Goal: Communication & Community: Answer question/provide support

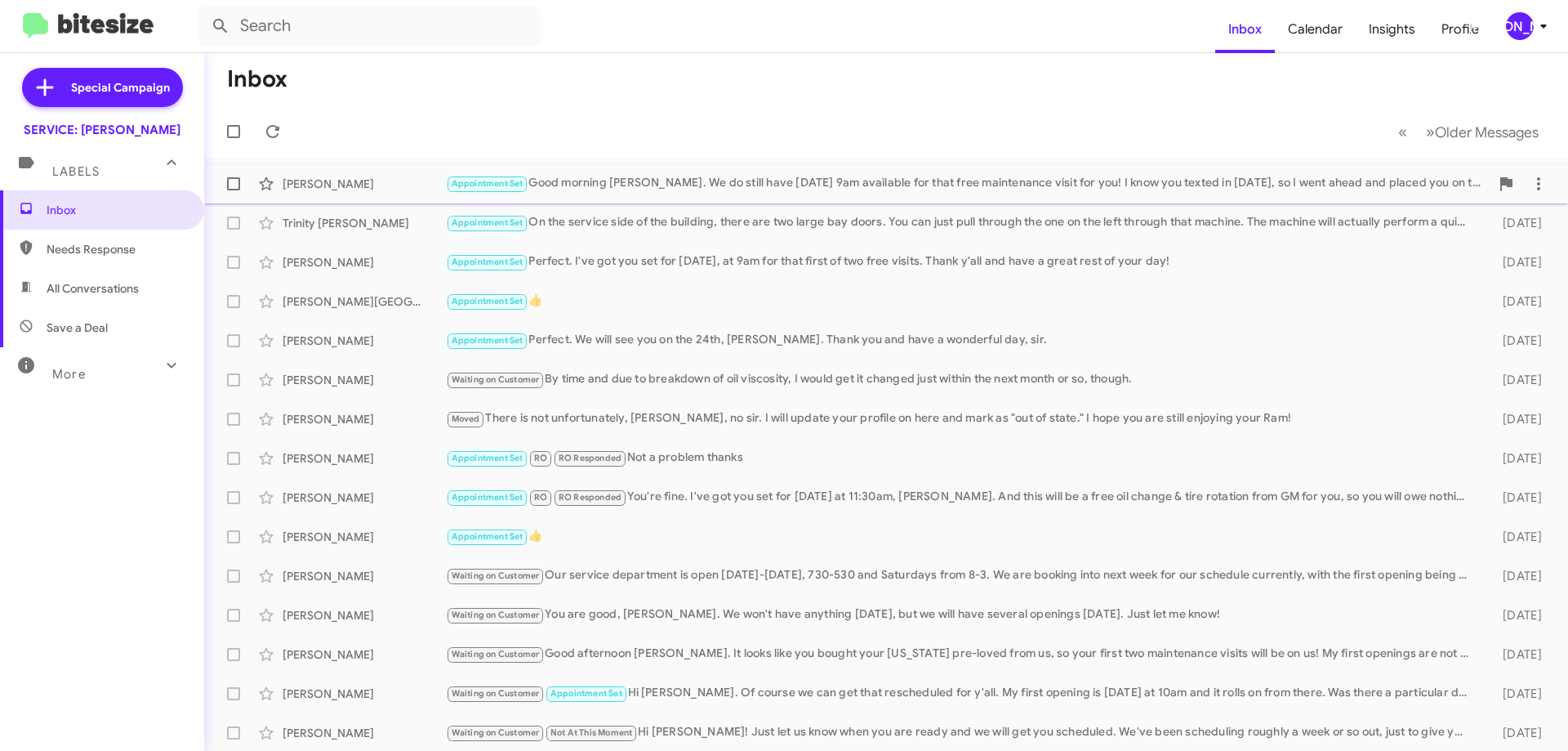
click at [1294, 174] on div "[PERSON_NAME] Appointment Set Good morning [PERSON_NAME]. We do still have [DAT…" at bounding box center [886, 184] width 1338 height 33
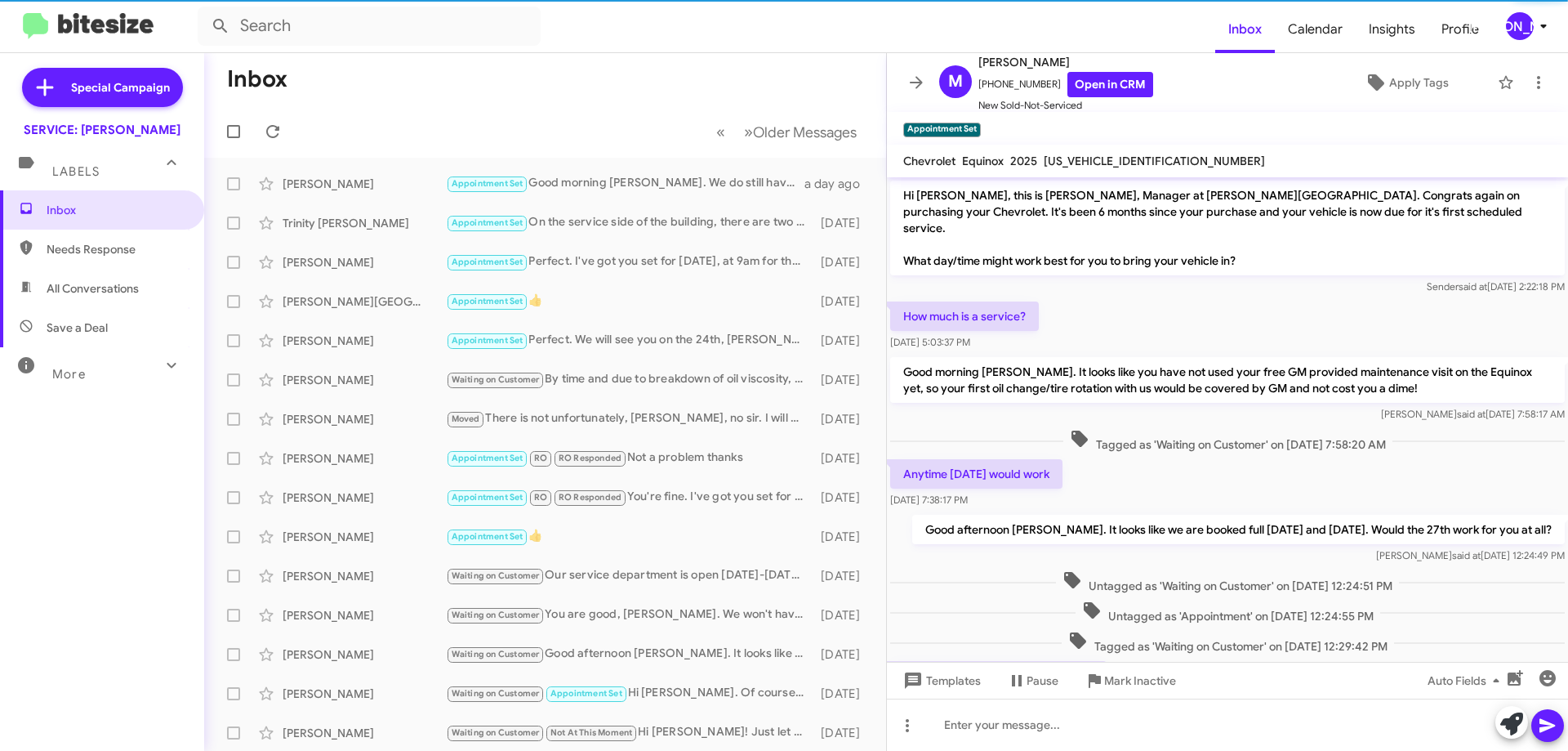
scroll to position [425, 0]
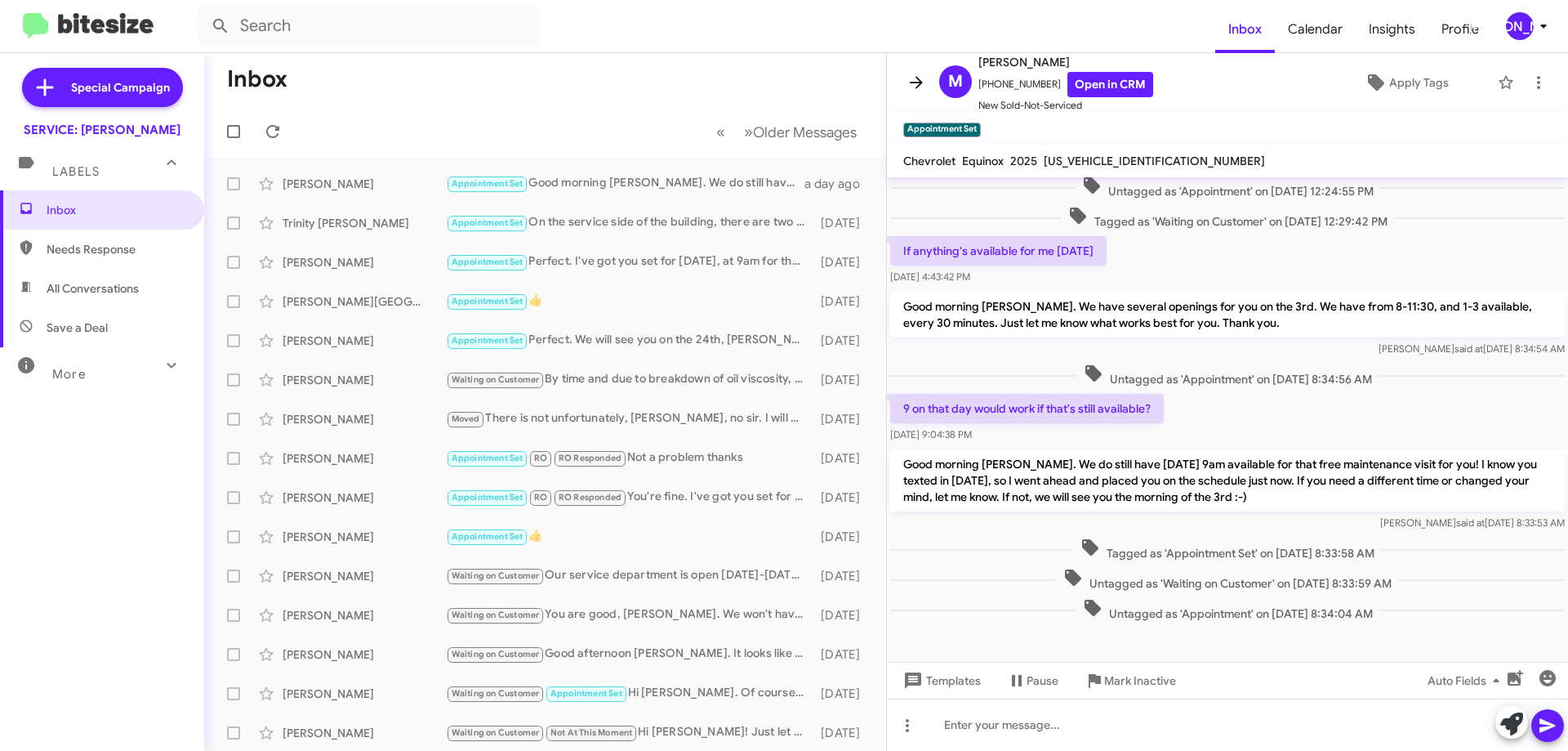
click at [917, 75] on icon at bounding box center [916, 82] width 20 height 20
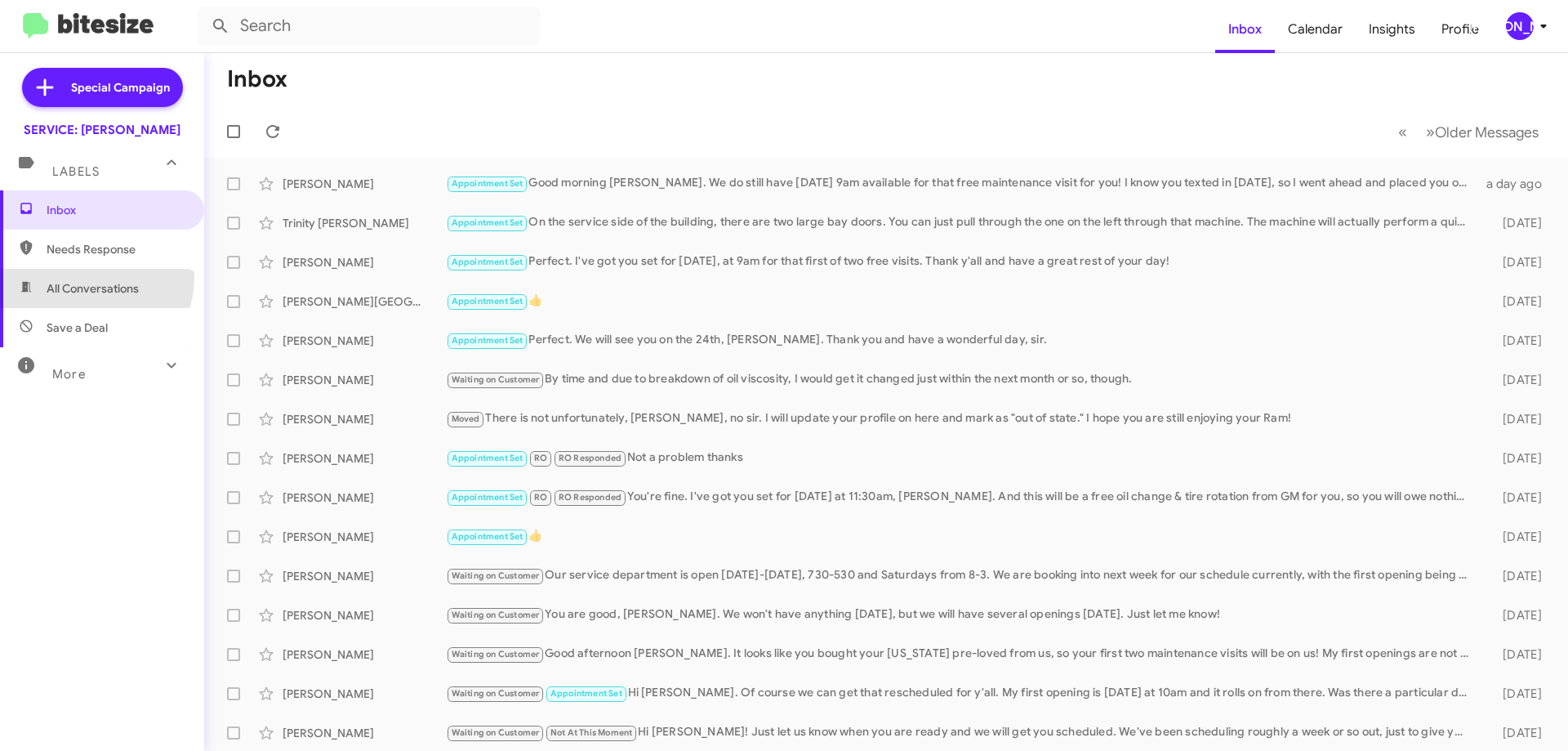
click at [85, 277] on span "All Conversations" at bounding box center [102, 289] width 204 height 40
type input "in:all-conversations"
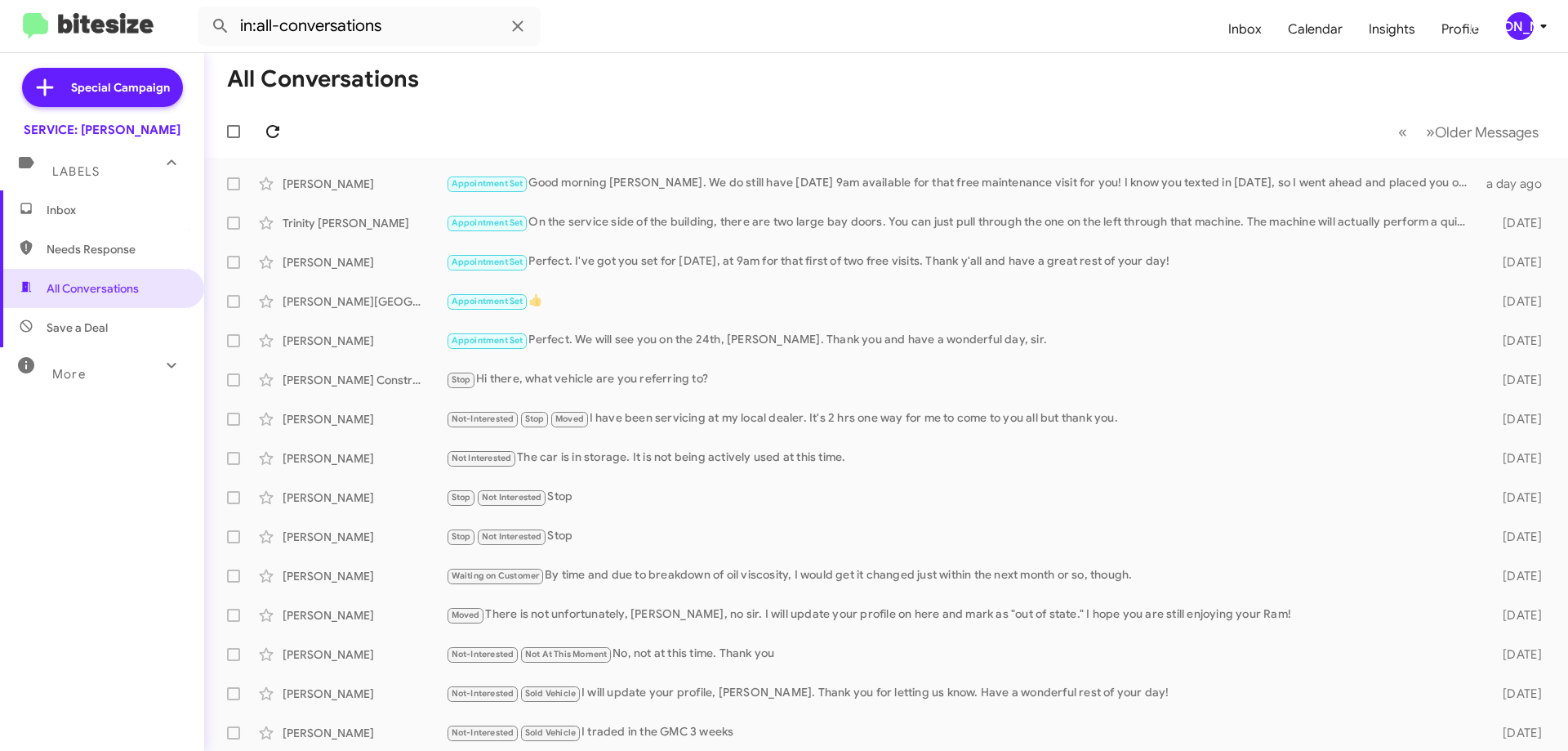
click at [276, 135] on icon at bounding box center [273, 132] width 20 height 20
